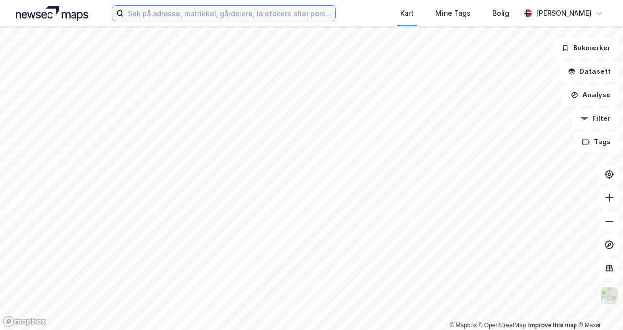
click at [211, 19] on input at bounding box center [229, 13] width 211 height 15
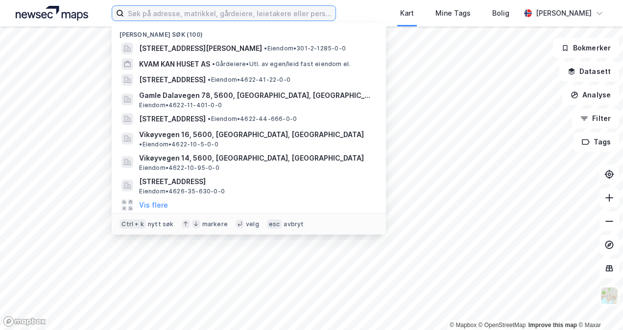
paste input "[STREET_ADDRESS]"
type input "[STREET_ADDRESS]"
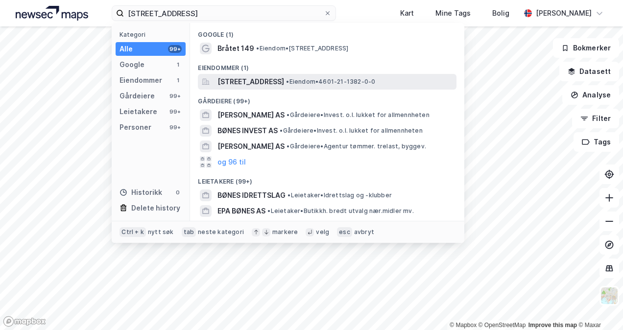
click at [239, 82] on span "[STREET_ADDRESS]" at bounding box center [250, 82] width 67 height 12
